Goal: Browse casually

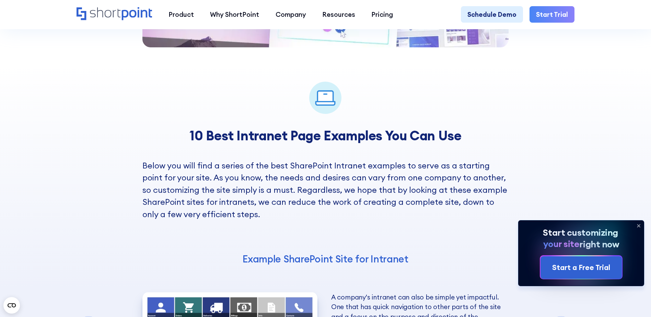
scroll to position [1133, 0]
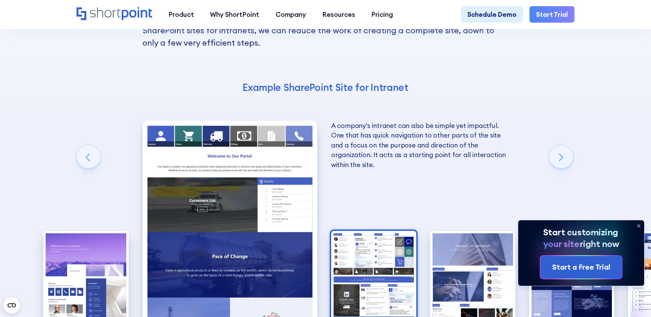
click at [342, 231] on img "3 / 10" at bounding box center [373, 283] width 85 height 105
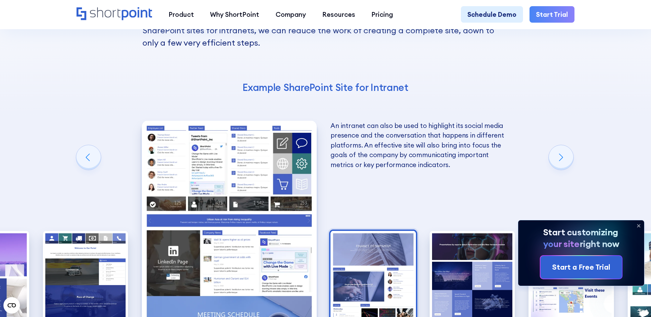
click at [361, 231] on img "4 / 10" at bounding box center [373, 283] width 85 height 105
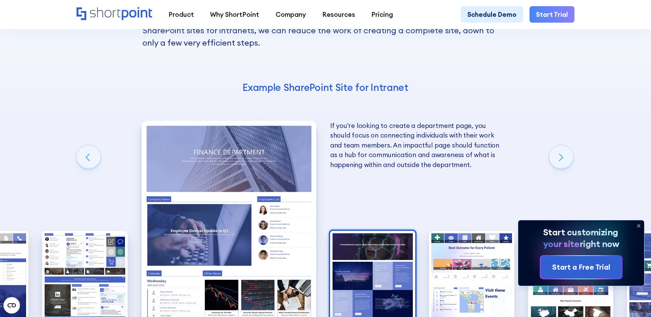
click at [361, 231] on img "5 / 10" at bounding box center [372, 283] width 85 height 105
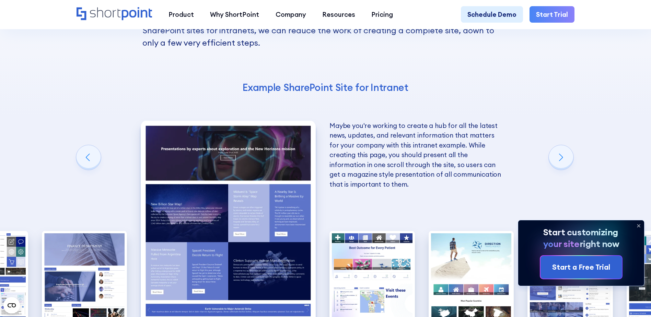
click at [361, 231] on img "6 / 10" at bounding box center [372, 283] width 85 height 105
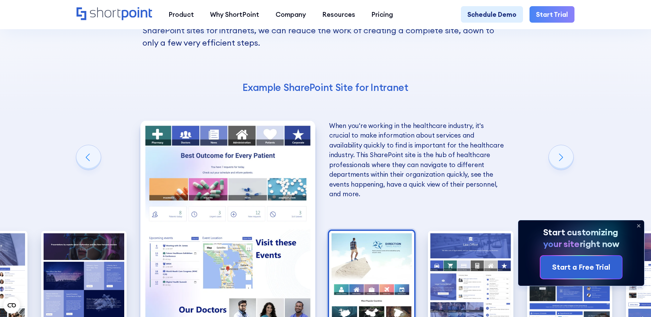
click at [382, 231] on img "7 / 10" at bounding box center [371, 283] width 85 height 105
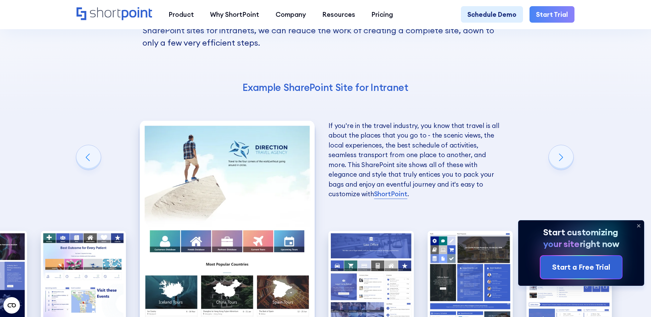
click at [382, 231] on img "8 / 10" at bounding box center [370, 283] width 85 height 105
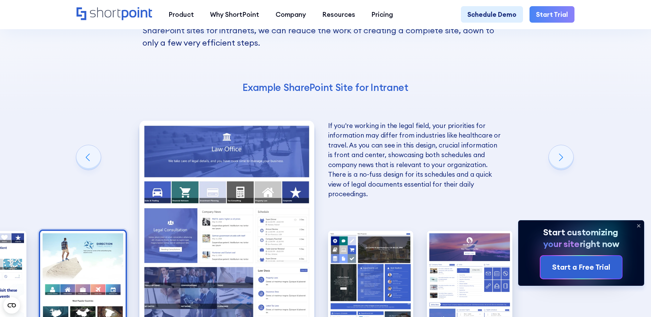
click at [382, 231] on img "9 / 10" at bounding box center [370, 283] width 85 height 105
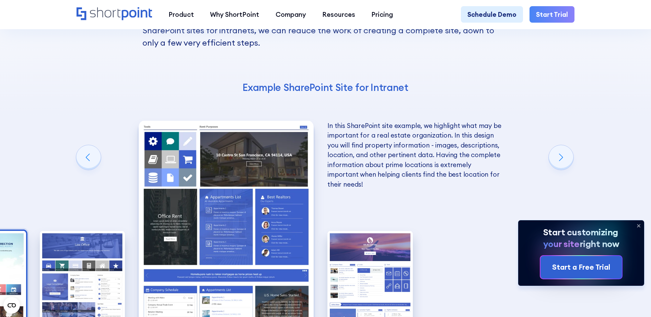
click at [382, 231] on img "10 / 10" at bounding box center [369, 283] width 85 height 105
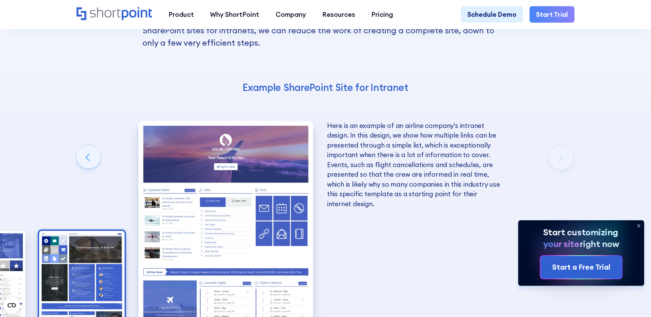
click at [92, 231] on img "9 / 10" at bounding box center [81, 283] width 85 height 105
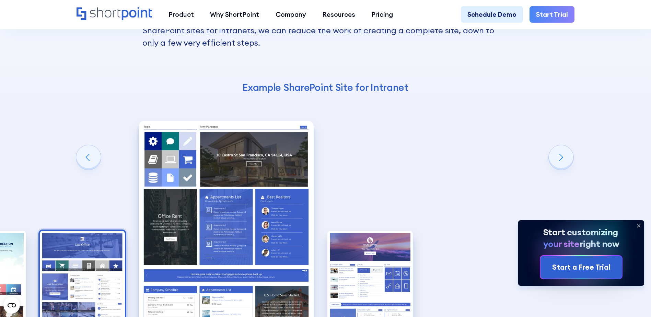
click at [60, 231] on img "8 / 10" at bounding box center [82, 283] width 85 height 105
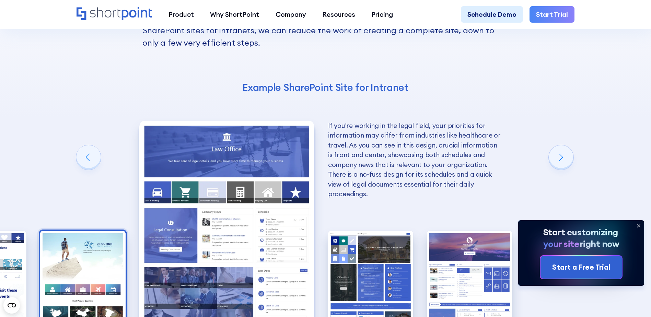
click at [114, 231] on img "7 / 10" at bounding box center [82, 283] width 85 height 105
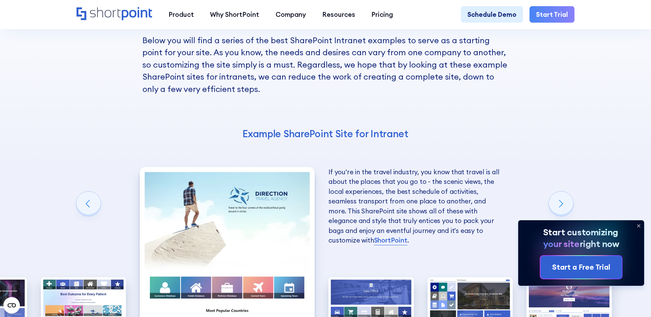
scroll to position [1098, 0]
